Goal: Obtain resource: Download file/media

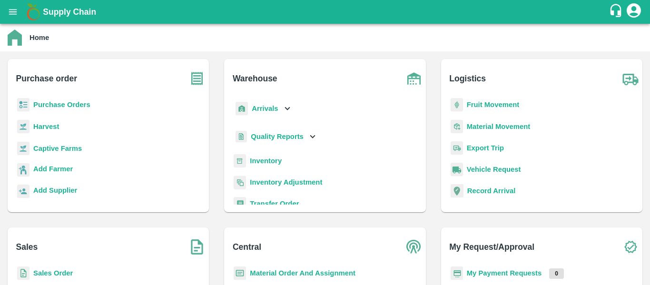
click at [67, 104] on b "Purchase Orders" at bounding box center [61, 105] width 57 height 8
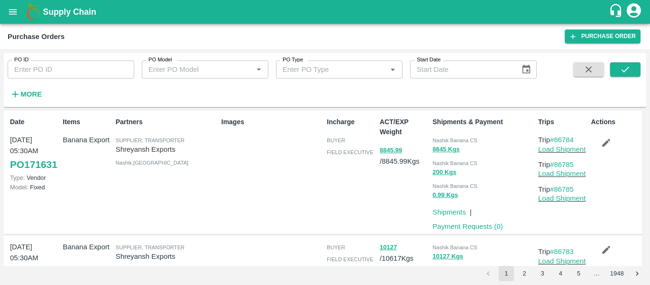
click at [12, 9] on icon "open drawer" at bounding box center [13, 12] width 10 height 10
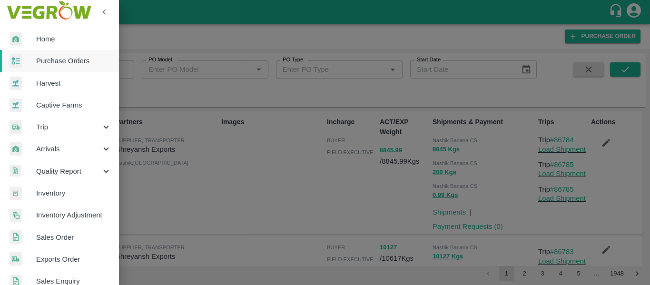
scroll to position [257, 0]
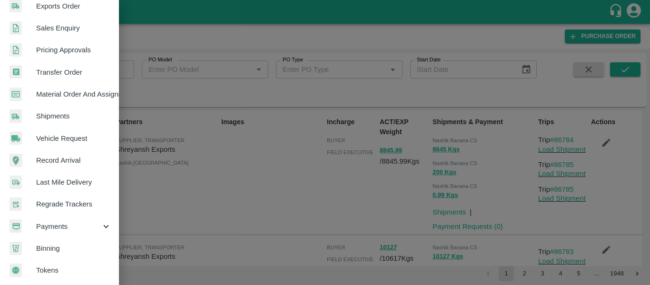
click at [67, 221] on span "Payments" at bounding box center [68, 226] width 65 height 10
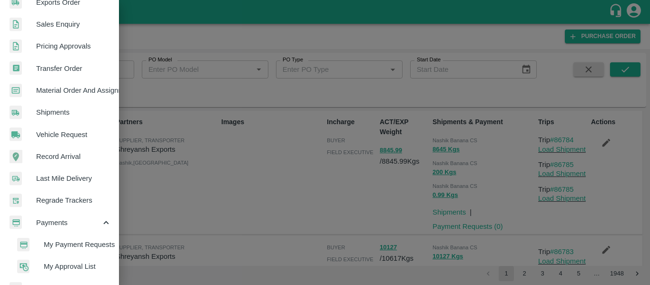
click at [90, 242] on span "My Payment Requests" at bounding box center [78, 244] width 68 height 10
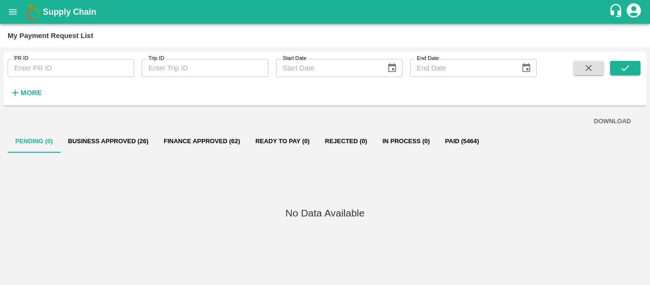
click at [104, 138] on button "Business Approved (26)" at bounding box center [108, 141] width 96 height 23
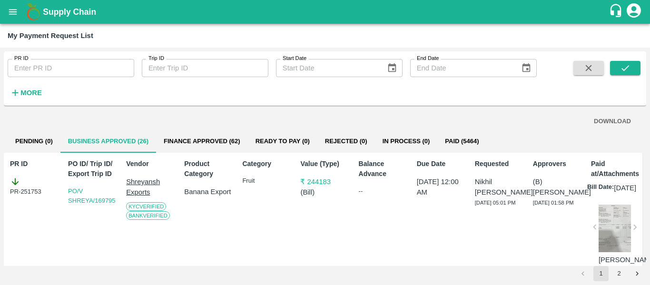
click at [610, 123] on button "DOWNLOAD" at bounding box center [612, 121] width 45 height 17
click at [618, 274] on button "2" at bounding box center [619, 273] width 15 height 15
click at [634, 72] on button "submit" at bounding box center [625, 68] width 30 height 14
click at [614, 124] on button "DOWNLOAD" at bounding box center [612, 121] width 45 height 17
click at [213, 149] on button "Finance Approved (62)" at bounding box center [202, 141] width 92 height 23
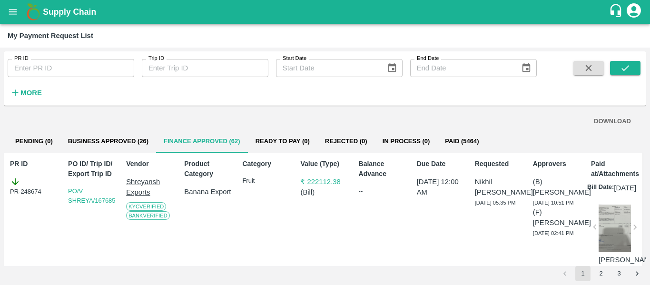
click at [605, 119] on button "DOWNLOAD" at bounding box center [612, 121] width 45 height 17
click at [605, 276] on button "2" at bounding box center [600, 273] width 15 height 15
click at [630, 72] on icon "submit" at bounding box center [625, 68] width 10 height 10
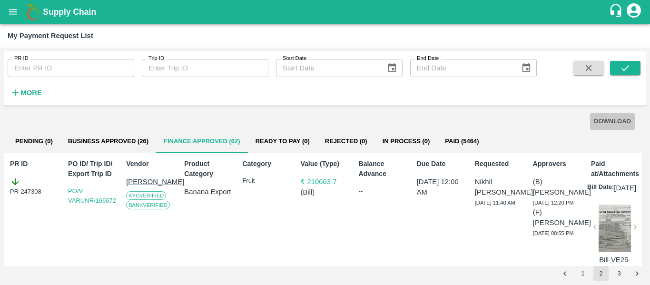
click at [599, 127] on button "DOWNLOAD" at bounding box center [612, 121] width 45 height 17
click at [621, 275] on button "3" at bounding box center [619, 273] width 15 height 15
click at [630, 63] on icon "submit" at bounding box center [625, 68] width 10 height 10
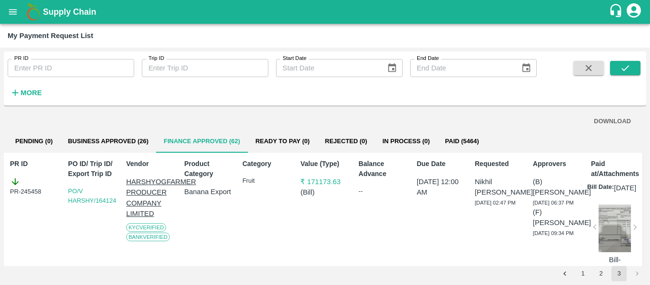
click at [590, 125] on button "DOWNLOAD" at bounding box center [612, 121] width 45 height 17
click at [8, 14] on icon "open drawer" at bounding box center [13, 12] width 10 height 10
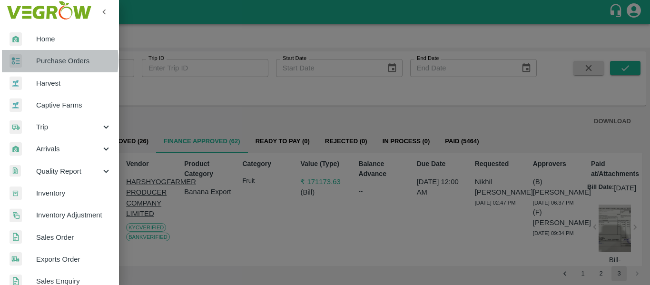
click at [40, 60] on span "Purchase Orders" at bounding box center [73, 61] width 75 height 10
